Goal: Check status: Check status

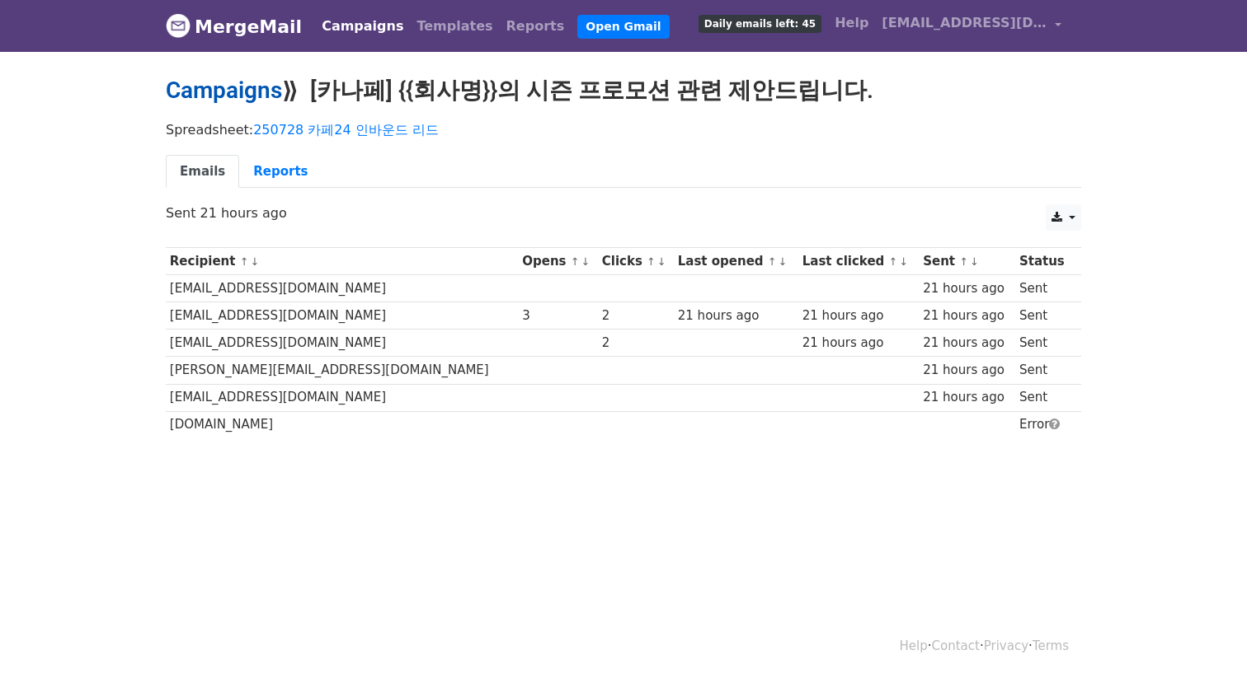
click at [261, 87] on link "Campaigns" at bounding box center [224, 90] width 116 height 27
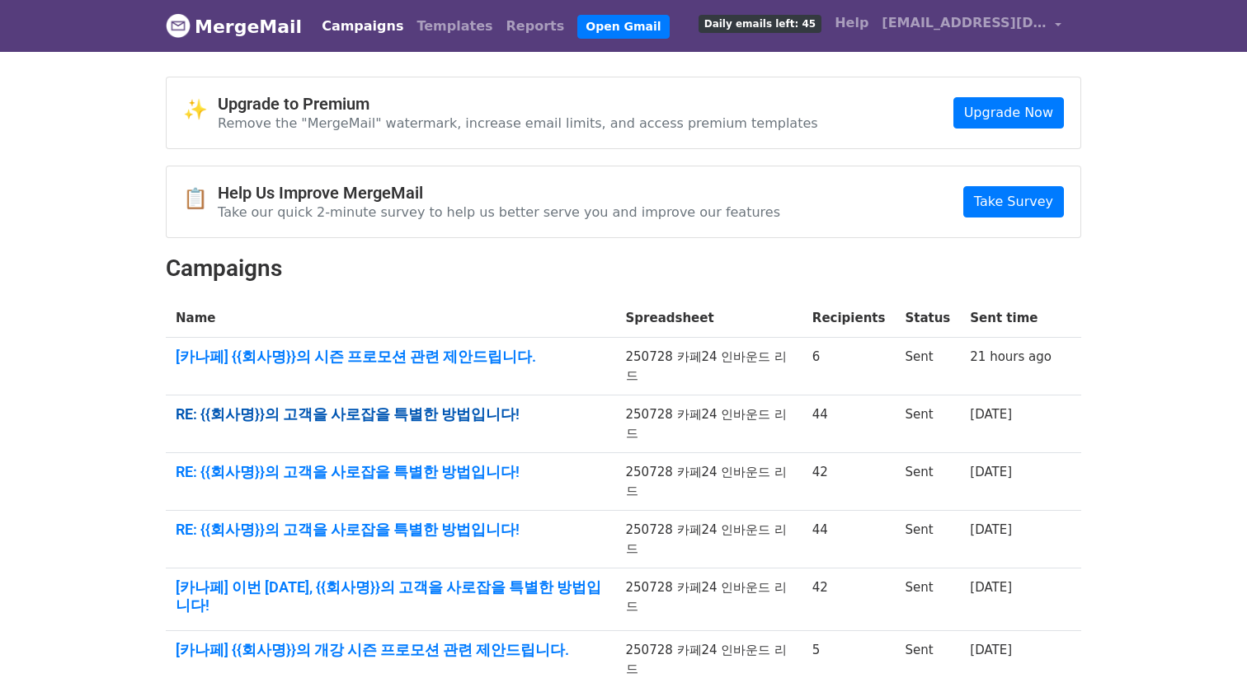
click at [481, 406] on link "RE: {{회사명}}의 고객을 사로잡을 특별한 방법입니다!" at bounding box center [391, 415] width 430 height 18
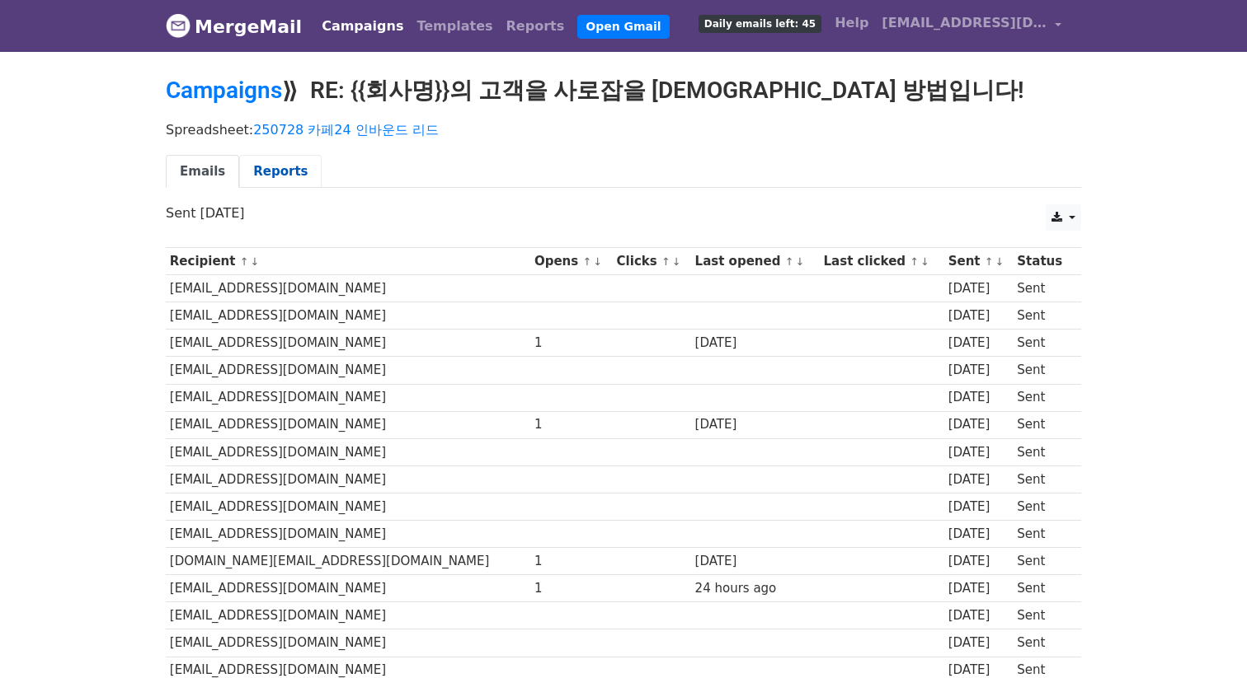
click at [273, 167] on link "Reports" at bounding box center [280, 172] width 82 height 34
